Goal: Communication & Community: Answer question/provide support

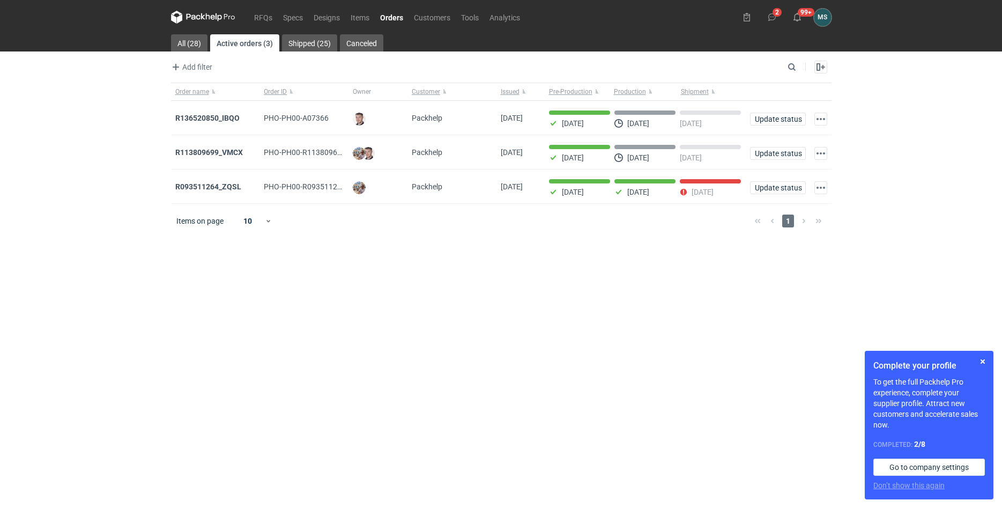
click at [699, 288] on main "All (28) Active orders (3) Shipped (25) Canceled Add filter Owner first name Ow…" at bounding box center [501, 270] width 669 height 473
click at [209, 151] on strong "R113809699_VMCX" at bounding box center [209, 152] width 68 height 9
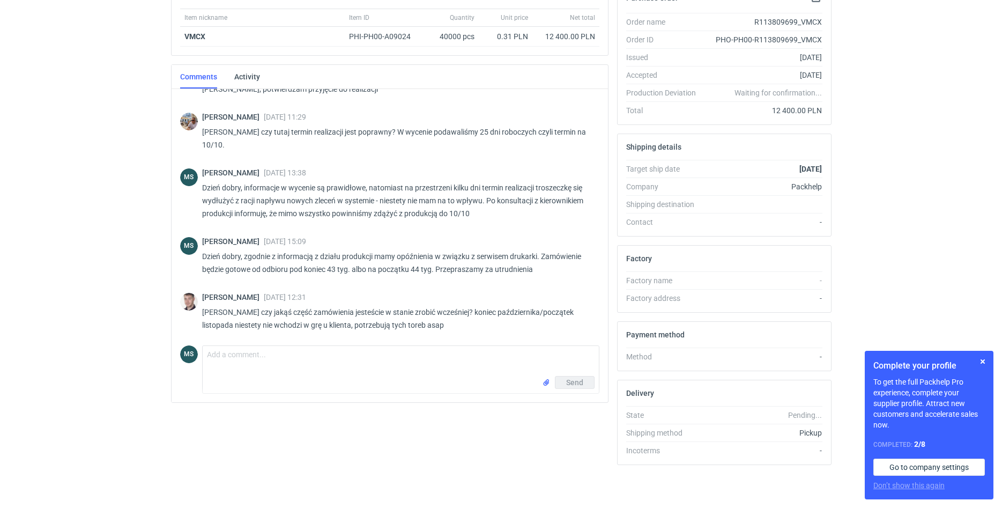
scroll to position [186, 0]
click at [329, 367] on textarea "Comment message" at bounding box center [401, 361] width 396 height 30
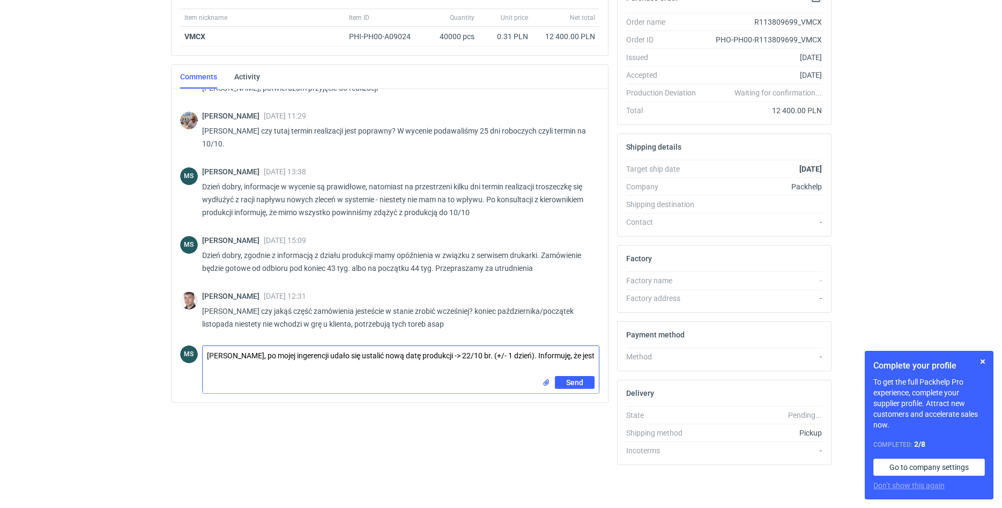
click at [452, 360] on textarea "[PERSON_NAME], po mojej ingerencji udało się ustalić nową datę produkcji -> 22/…" at bounding box center [401, 361] width 396 height 30
click at [592, 358] on textarea "[PERSON_NAME], po mojej ingerencji udało się ustalić nową datę produkcji na 22/…" at bounding box center [401, 361] width 396 height 30
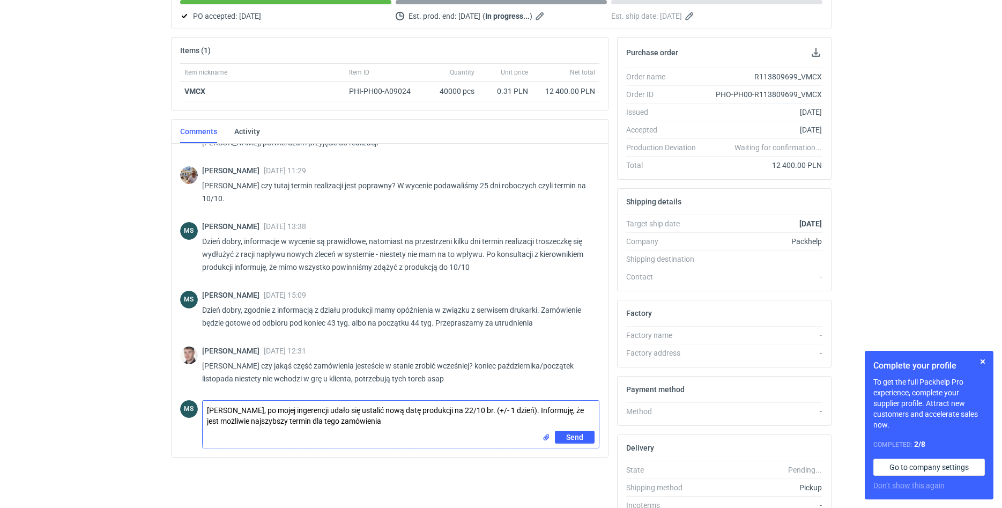
click at [591, 406] on textarea "[PERSON_NAME], po mojej ingerencji udało się ustalić nową datę produkcji na 22/…" at bounding box center [401, 415] width 396 height 30
click at [306, 420] on textarea "[PERSON_NAME], po mojej ingerencji udało się ustalić nową datę produkcji na 22/…" at bounding box center [401, 415] width 396 height 30
type textarea "[PERSON_NAME], po mojej ingerencji udało się ustalić nową datę produkcji na 22/…"
click at [566, 433] on span "Send" at bounding box center [574, 437] width 17 height 8
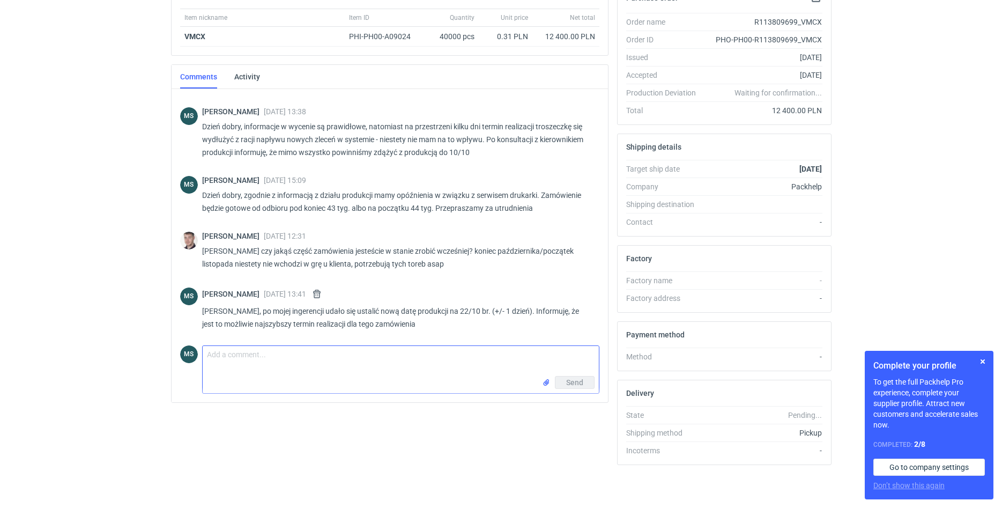
scroll to position [0, 0]
